Goal: Information Seeking & Learning: Learn about a topic

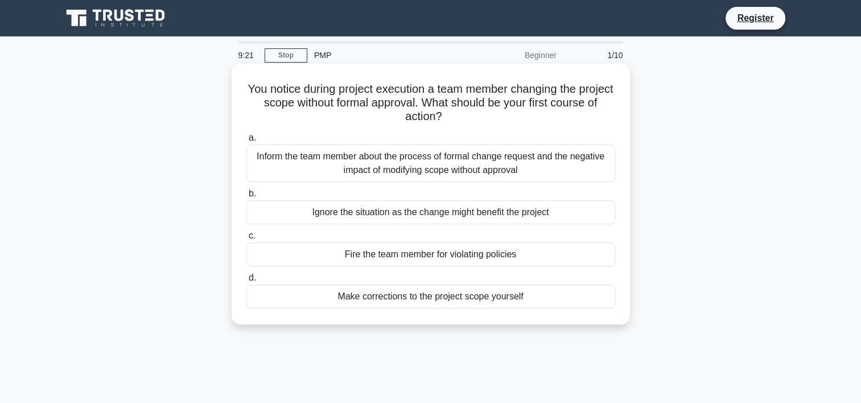
click at [498, 166] on div "Inform the team member about the process of formal change request and the negat…" at bounding box center [430, 164] width 369 height 38
click at [246, 142] on input "a. Inform the team member about the process of formal change request and the ne…" at bounding box center [246, 137] width 0 height 7
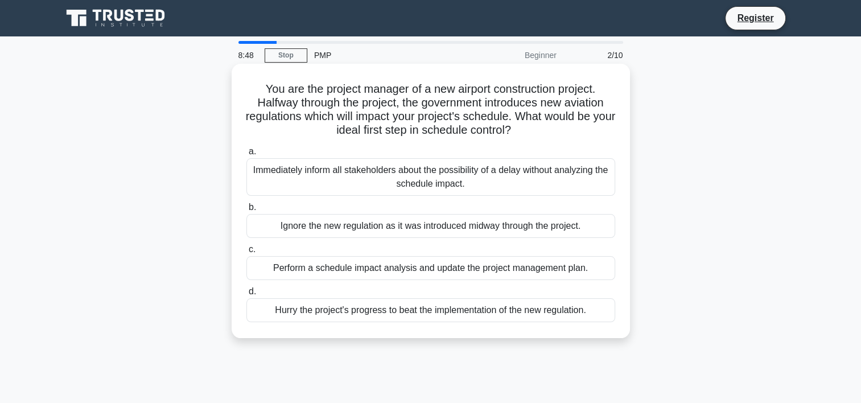
click at [513, 271] on div "Perform a schedule impact analysis and update the project management plan." at bounding box center [430, 268] width 369 height 24
click at [246, 253] on input "c. Perform a schedule impact analysis and update the project management plan." at bounding box center [246, 249] width 0 height 7
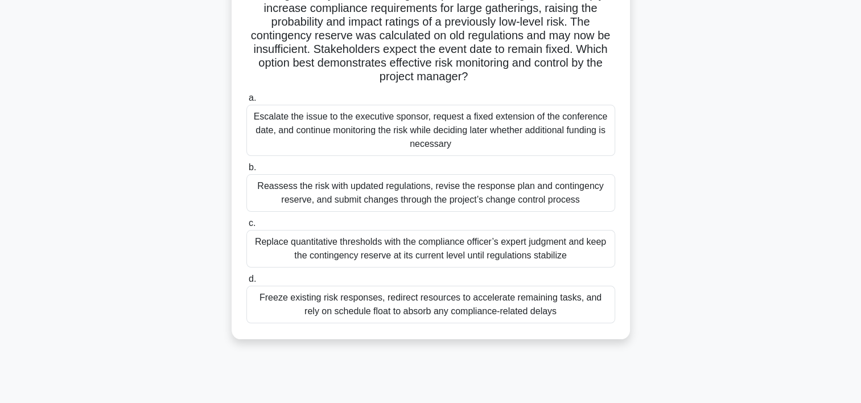
scroll to position [114, 0]
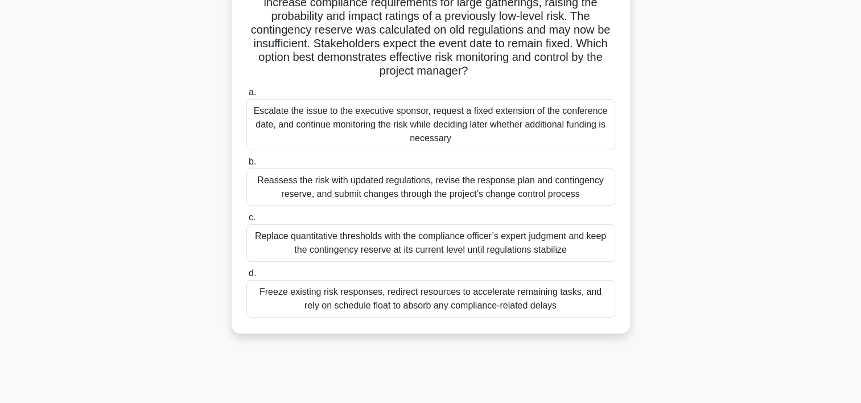
click at [509, 184] on div "Reassess the risk with updated regulations, revise the response plan and contin…" at bounding box center [430, 187] width 369 height 38
click at [246, 166] on input "b. Reassess the risk with updated regulations, revise the response plan and con…" at bounding box center [246, 161] width 0 height 7
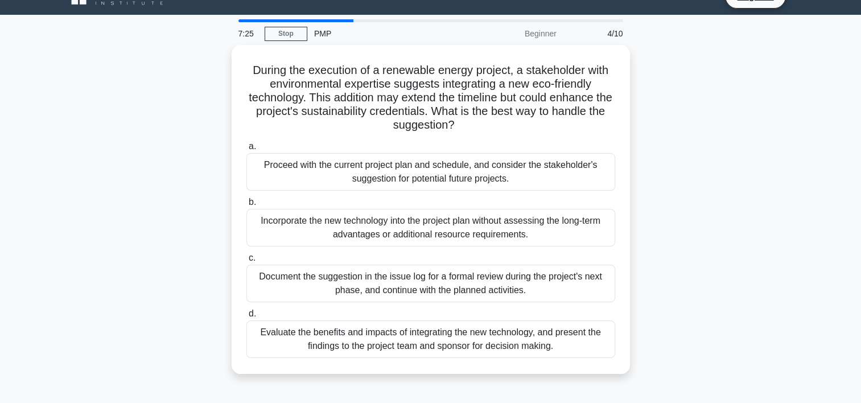
scroll to position [0, 0]
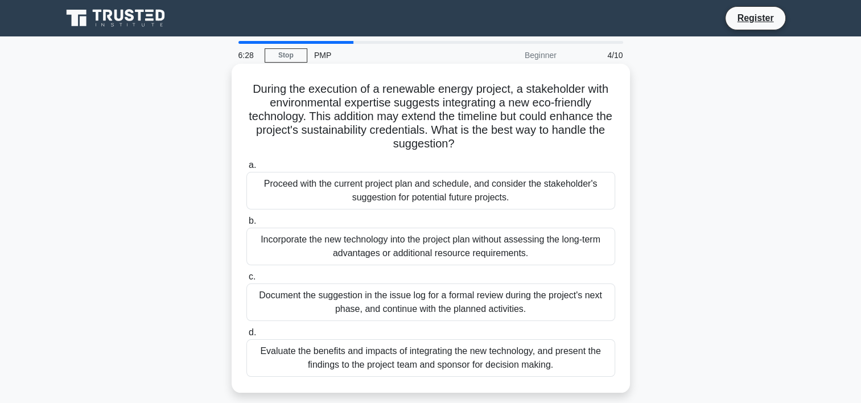
click at [509, 358] on div "Evaluate the benefits and impacts of integrating the new technology, and presen…" at bounding box center [430, 358] width 369 height 38
click at [246, 336] on input "d. Evaluate the benefits and impacts of integrating the new technology, and pre…" at bounding box center [246, 332] width 0 height 7
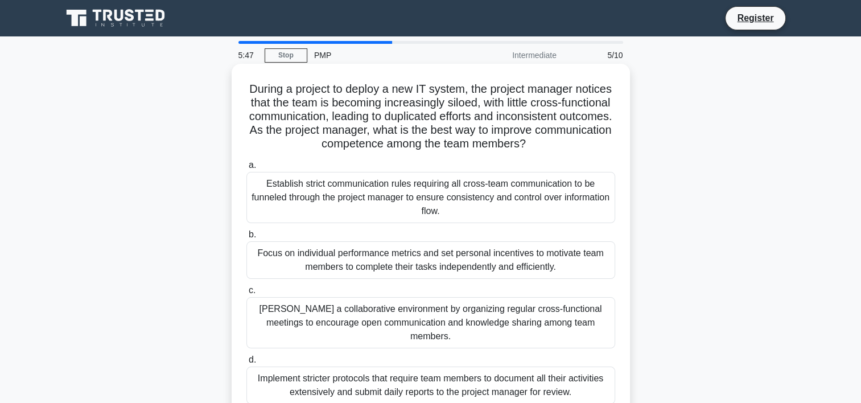
click at [492, 314] on div "Foster a collaborative environment by organizing regular cross-functional meeti…" at bounding box center [430, 322] width 369 height 51
click at [246, 294] on input "c. Foster a collaborative environment by organizing regular cross-functional me…" at bounding box center [246, 290] width 0 height 7
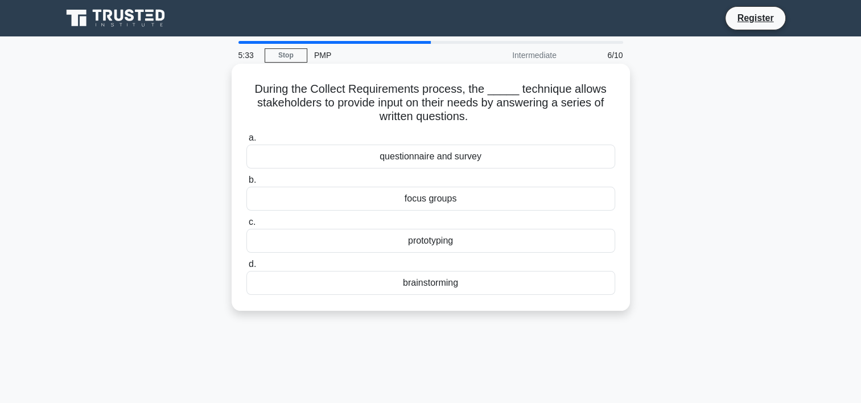
click at [530, 157] on div "questionnaire and survey" at bounding box center [430, 157] width 369 height 24
click at [246, 142] on input "a. questionnaire and survey" at bounding box center [246, 137] width 0 height 7
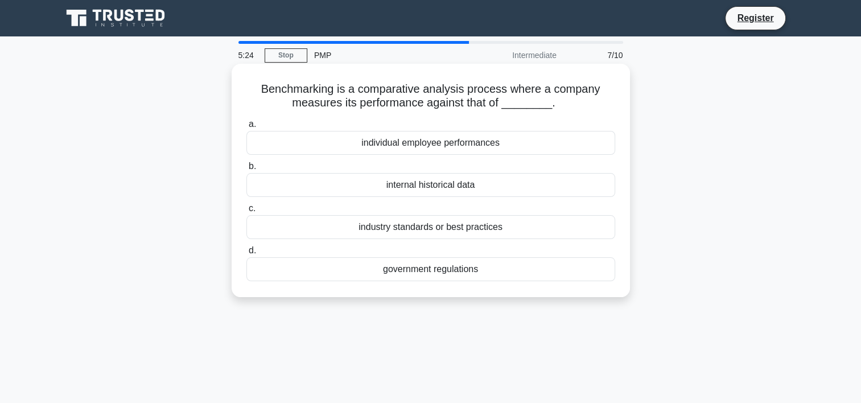
click at [557, 226] on div "industry standards or best practices" at bounding box center [430, 227] width 369 height 24
click at [246, 212] on input "c. industry standards or best practices" at bounding box center [246, 208] width 0 height 7
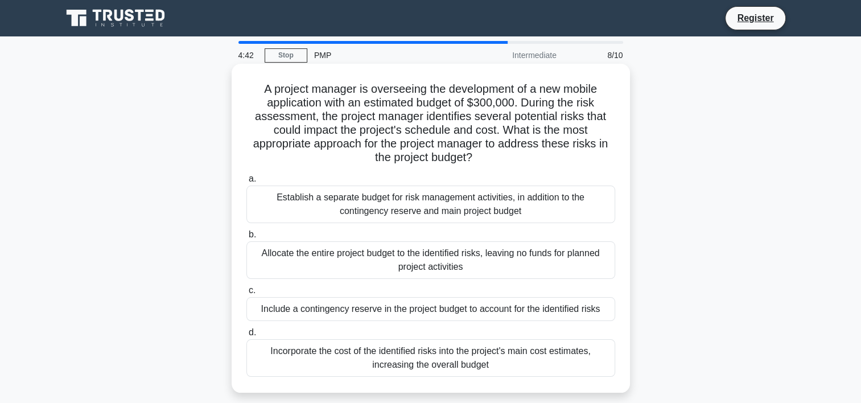
click at [588, 307] on div "Include a contingency reserve in the project budget to account for the identifi…" at bounding box center [430, 309] width 369 height 24
click at [246, 294] on input "c. Include a contingency reserve in the project budget to account for the ident…" at bounding box center [246, 290] width 0 height 7
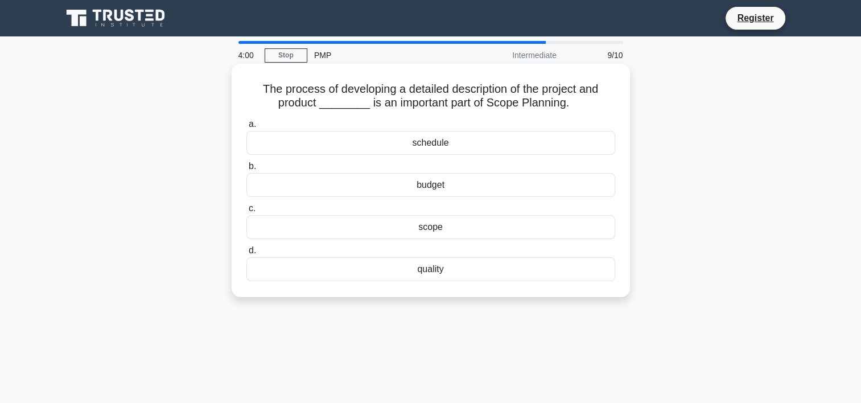
click at [494, 224] on div "scope" at bounding box center [430, 227] width 369 height 24
click at [246, 212] on input "c. scope" at bounding box center [246, 208] width 0 height 7
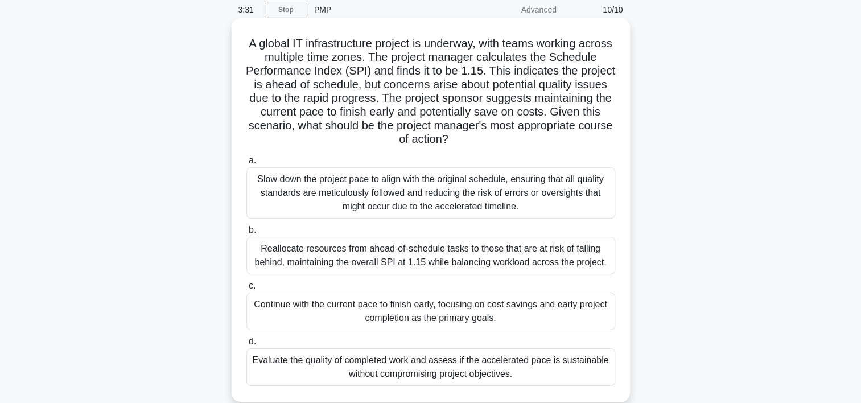
scroll to position [68, 0]
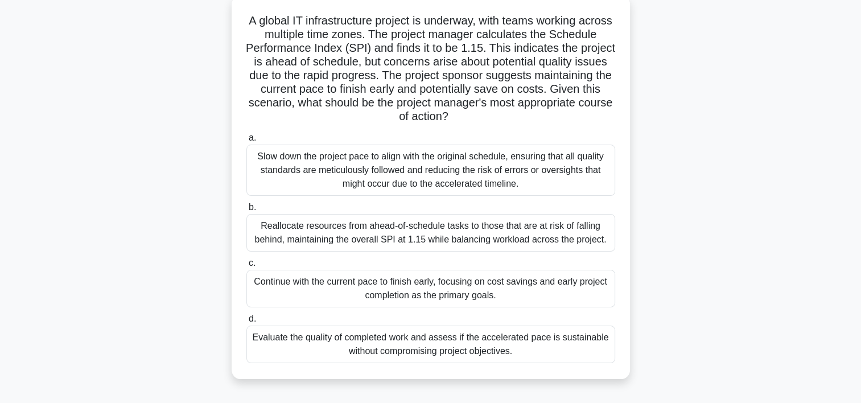
click at [445, 346] on div "Evaluate the quality of completed work and assess if the accelerated pace is su…" at bounding box center [430, 344] width 369 height 38
click at [246, 323] on input "d. Evaluate the quality of completed work and assess if the accelerated pace is…" at bounding box center [246, 318] width 0 height 7
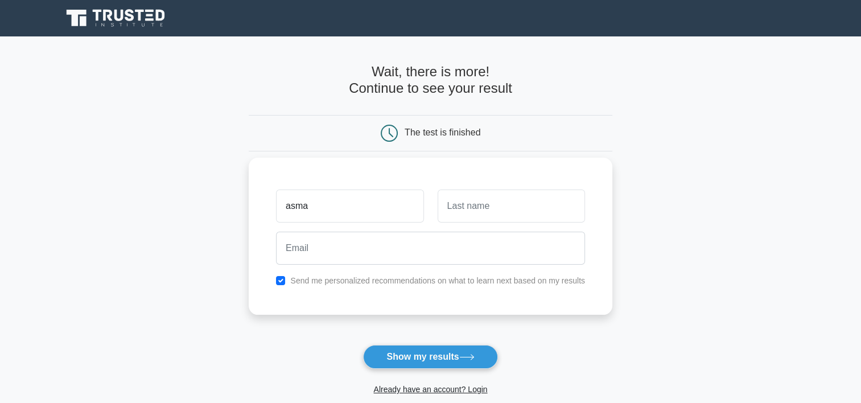
type input "asmae"
click at [463, 217] on input "text" at bounding box center [511, 205] width 147 height 33
type input "bel"
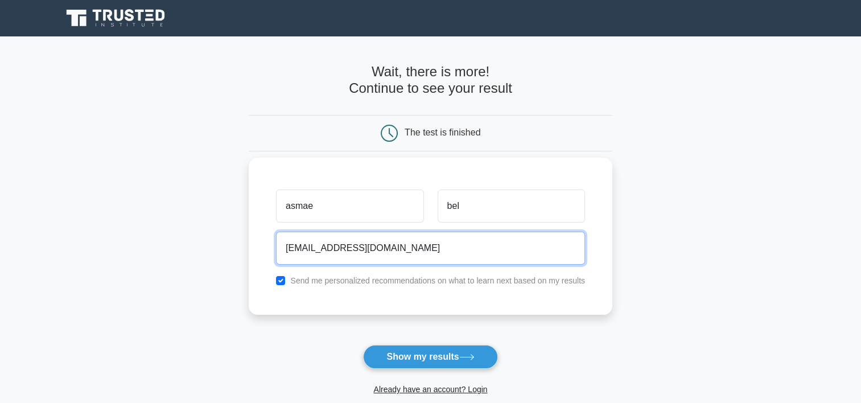
click at [440, 259] on input "[EMAIL_ADDRESS][DOMAIN_NAME]" at bounding box center [430, 248] width 309 height 33
type input "[EMAIL_ADDRESS][DOMAIN_NAME]"
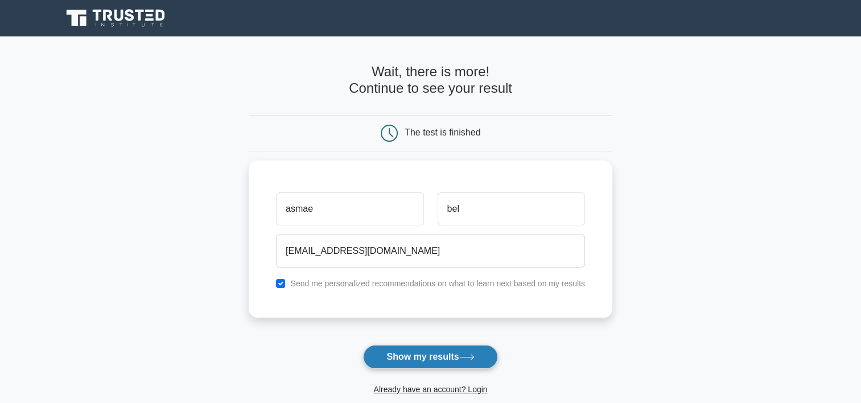
click at [441, 358] on button "Show my results" at bounding box center [430, 357] width 134 height 24
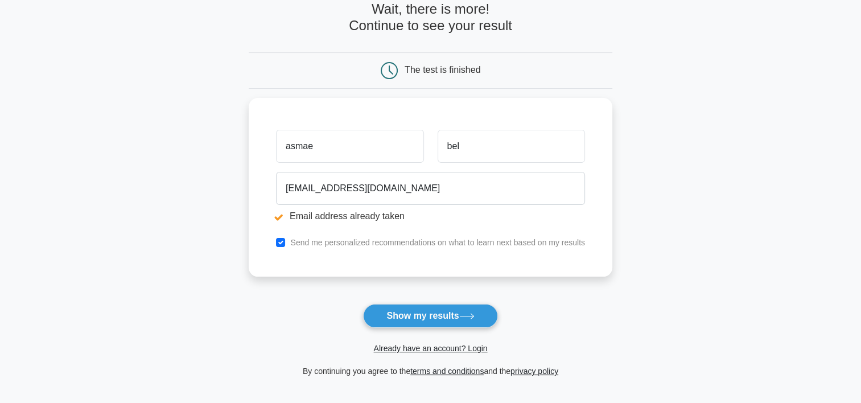
scroll to position [105, 0]
click at [427, 346] on link "Already have an account? Login" at bounding box center [430, 348] width 114 height 9
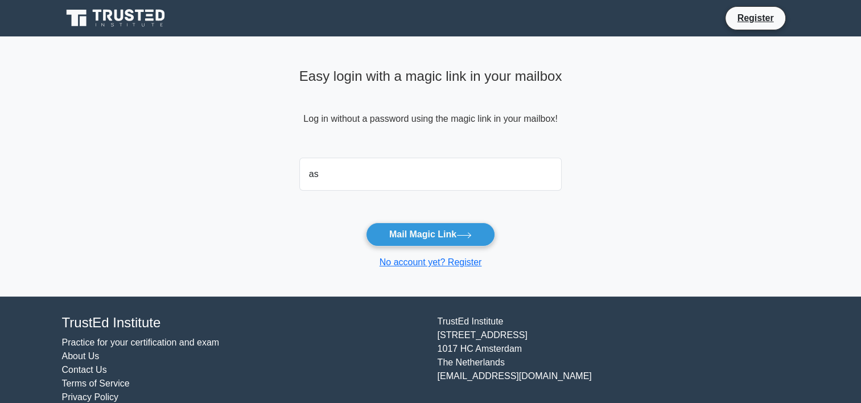
type input "[EMAIL_ADDRESS][DOMAIN_NAME]"
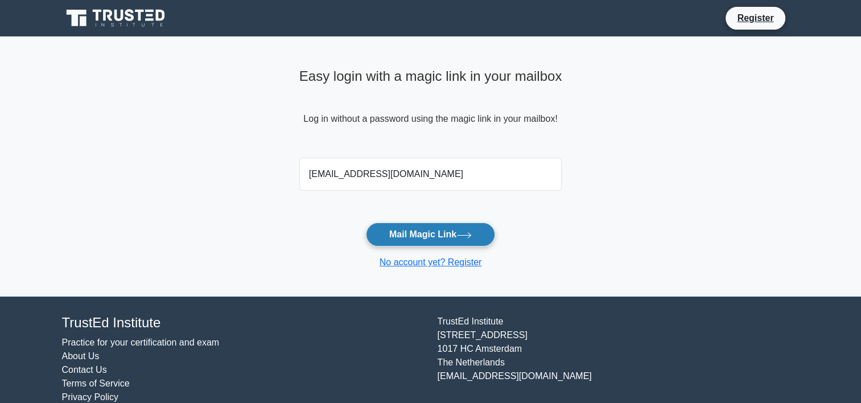
click at [414, 234] on button "Mail Magic Link" at bounding box center [430, 234] width 129 height 24
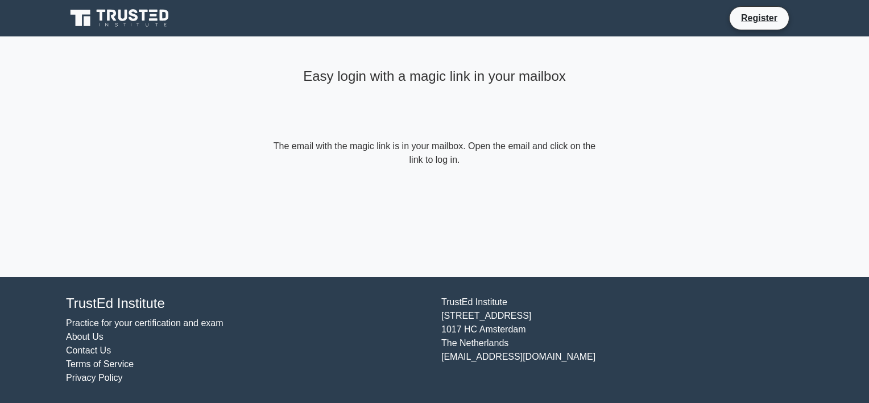
click at [692, 22] on div "Register" at bounding box center [493, 18] width 619 height 24
click at [774, 18] on link "Register" at bounding box center [760, 18] width 50 height 14
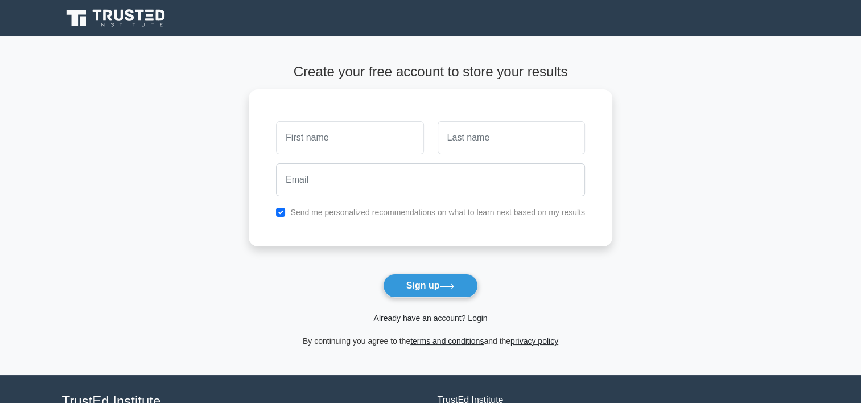
click at [401, 316] on link "Already have an account? Login" at bounding box center [430, 317] width 114 height 9
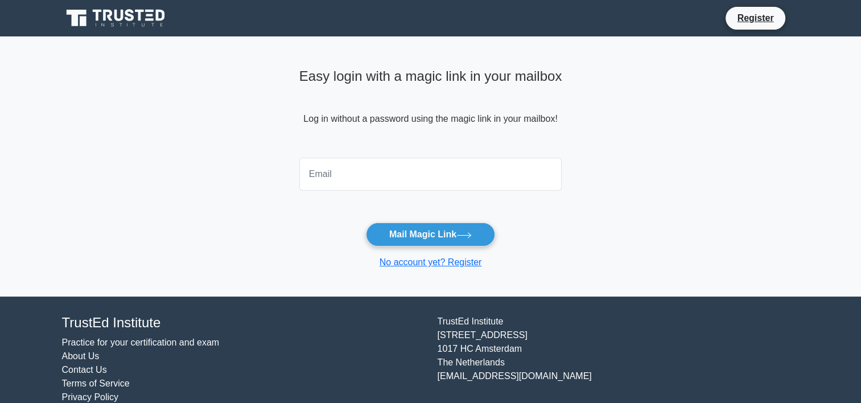
click at [431, 181] on input "email" at bounding box center [430, 174] width 263 height 33
type input "[EMAIL_ADDRESS][DOMAIN_NAME]"
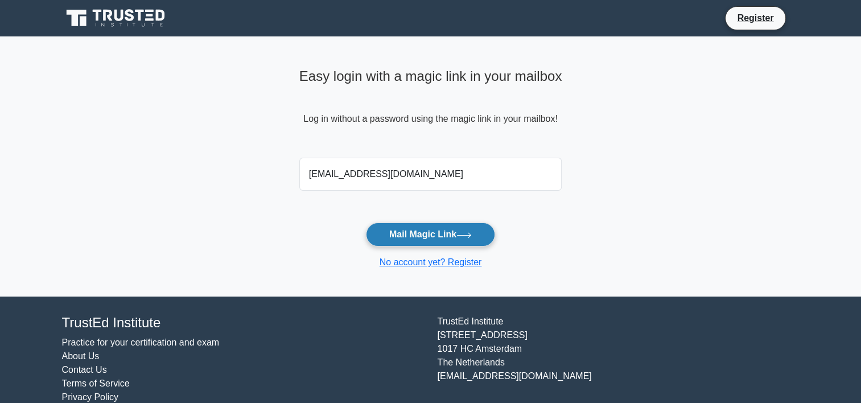
click at [423, 234] on button "Mail Magic Link" at bounding box center [430, 234] width 129 height 24
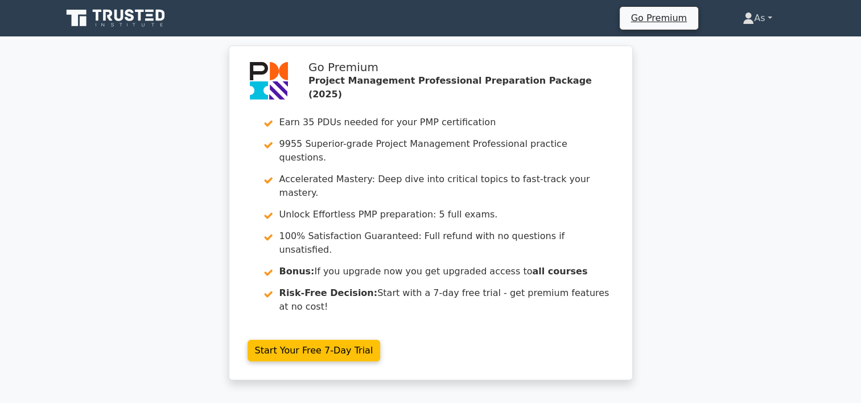
click at [768, 23] on link "As" at bounding box center [757, 18] width 84 height 23
click at [759, 40] on link "Profile" at bounding box center [761, 45] width 90 height 18
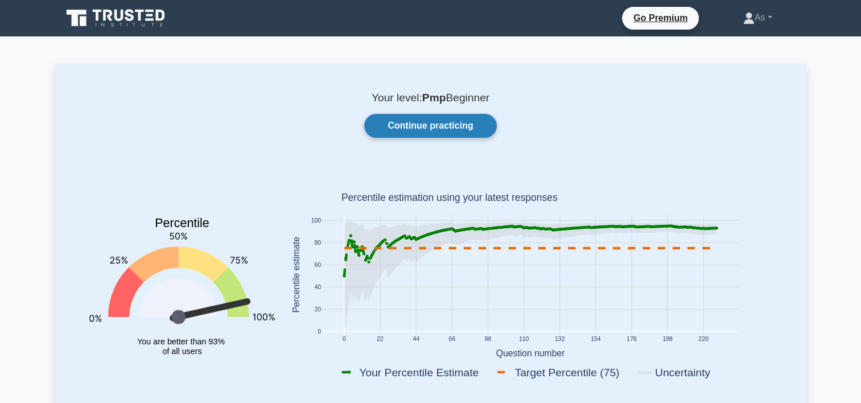
click at [430, 128] on link "Continue practicing" at bounding box center [430, 126] width 132 height 24
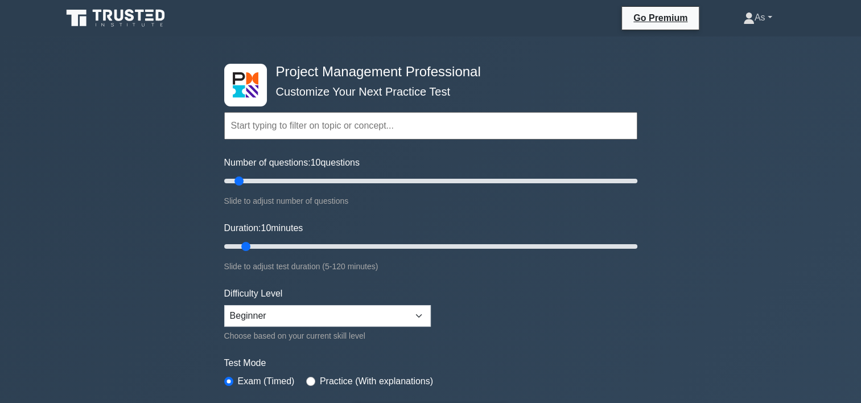
click at [769, 7] on link "As" at bounding box center [758, 17] width 84 height 23
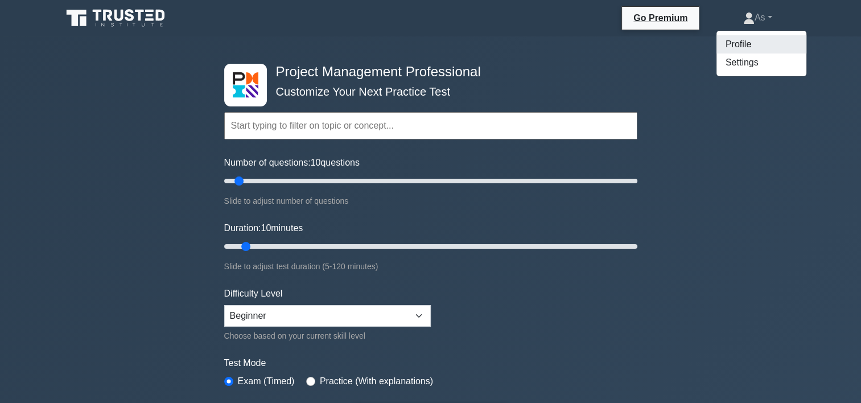
click at [764, 36] on link "Profile" at bounding box center [761, 44] width 90 height 18
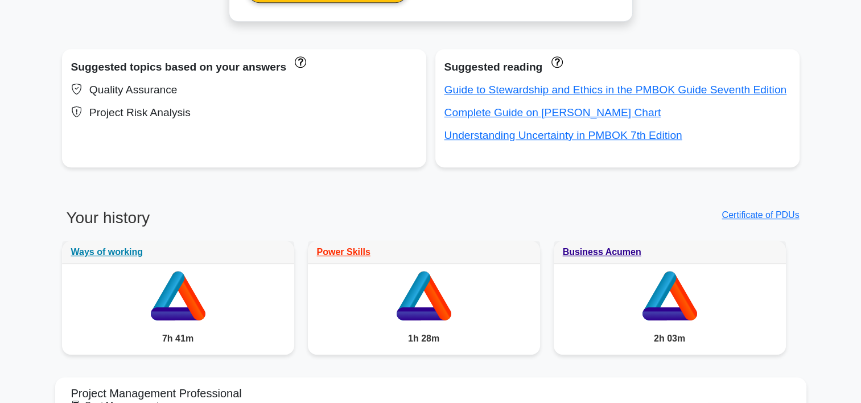
scroll to position [611, 0]
